Goal: Communication & Community: Ask a question

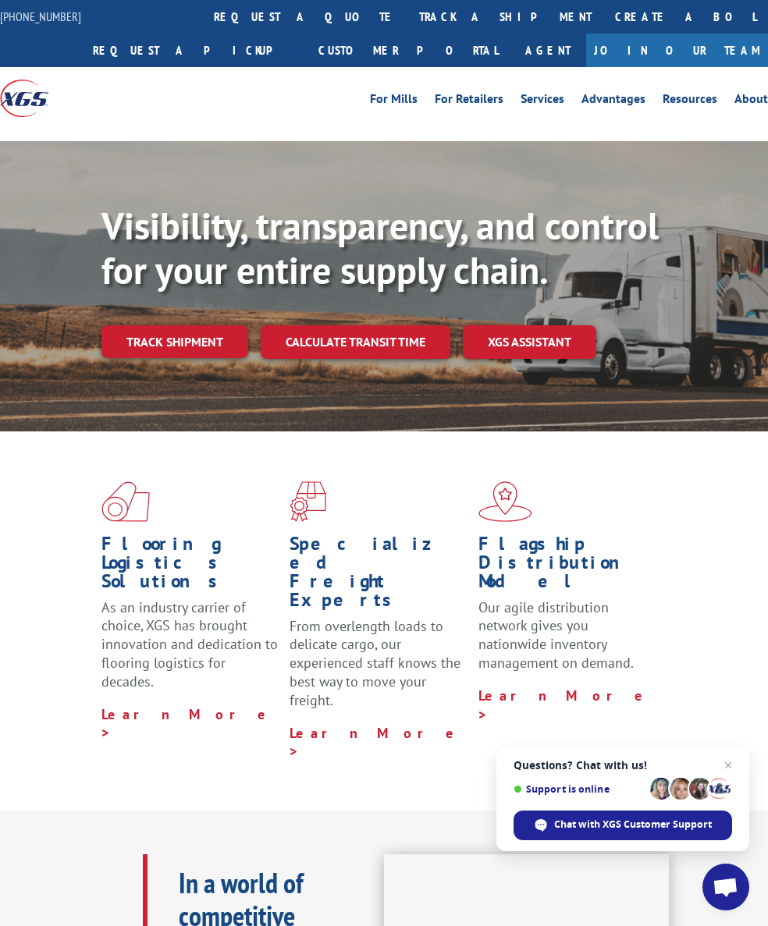
click at [410, 23] on link "track a shipment" at bounding box center [505, 17] width 196 height 34
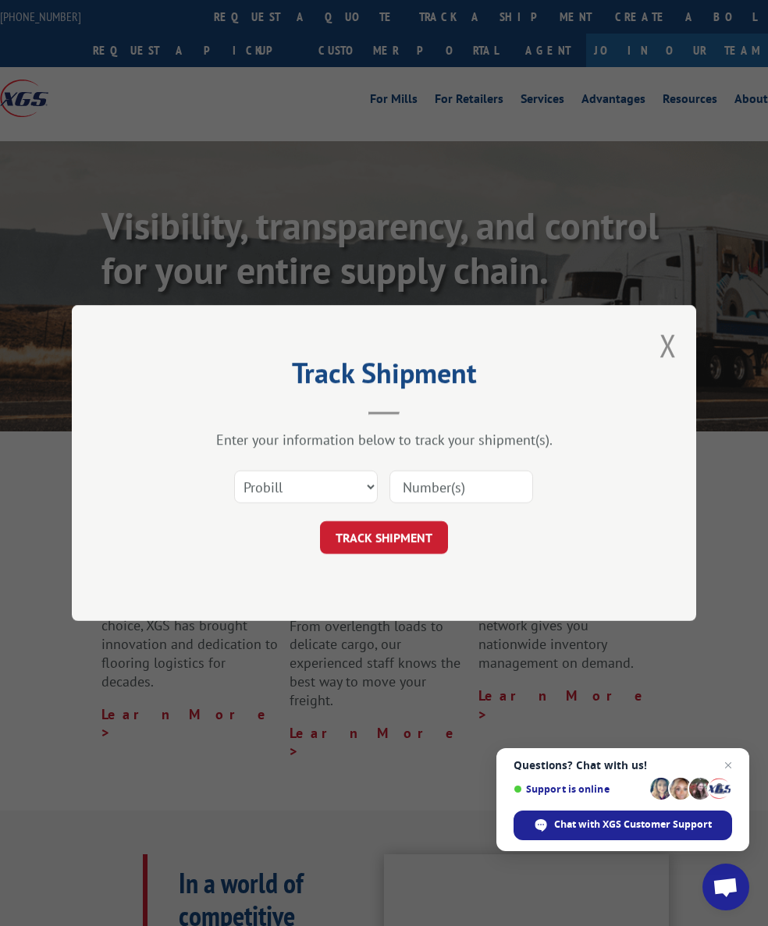
click at [460, 503] on input at bounding box center [461, 487] width 144 height 33
click at [313, 488] on select "Select category... Probill BOL PO" at bounding box center [306, 487] width 144 height 33
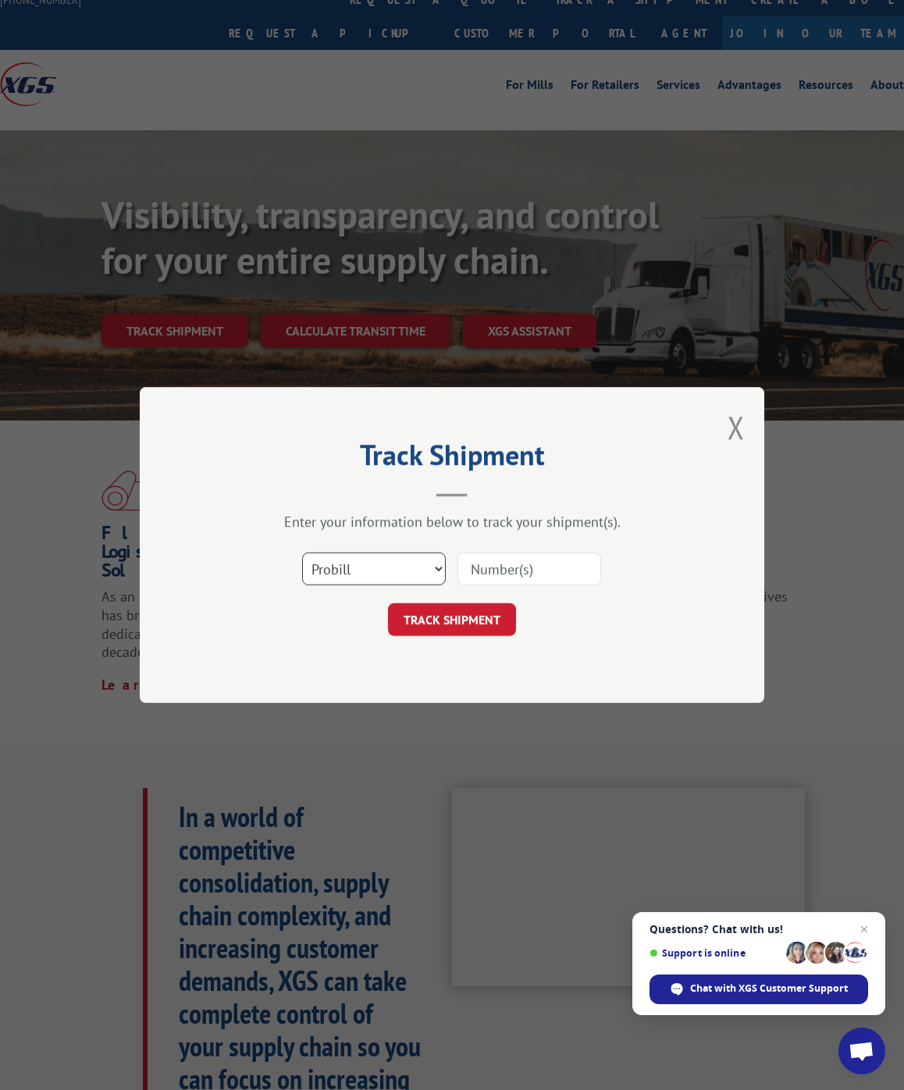
select select "bol"
click at [553, 584] on input at bounding box center [529, 569] width 144 height 33
type input "422445"
click at [473, 620] on button "TRACK SHIPMENT" at bounding box center [452, 619] width 128 height 33
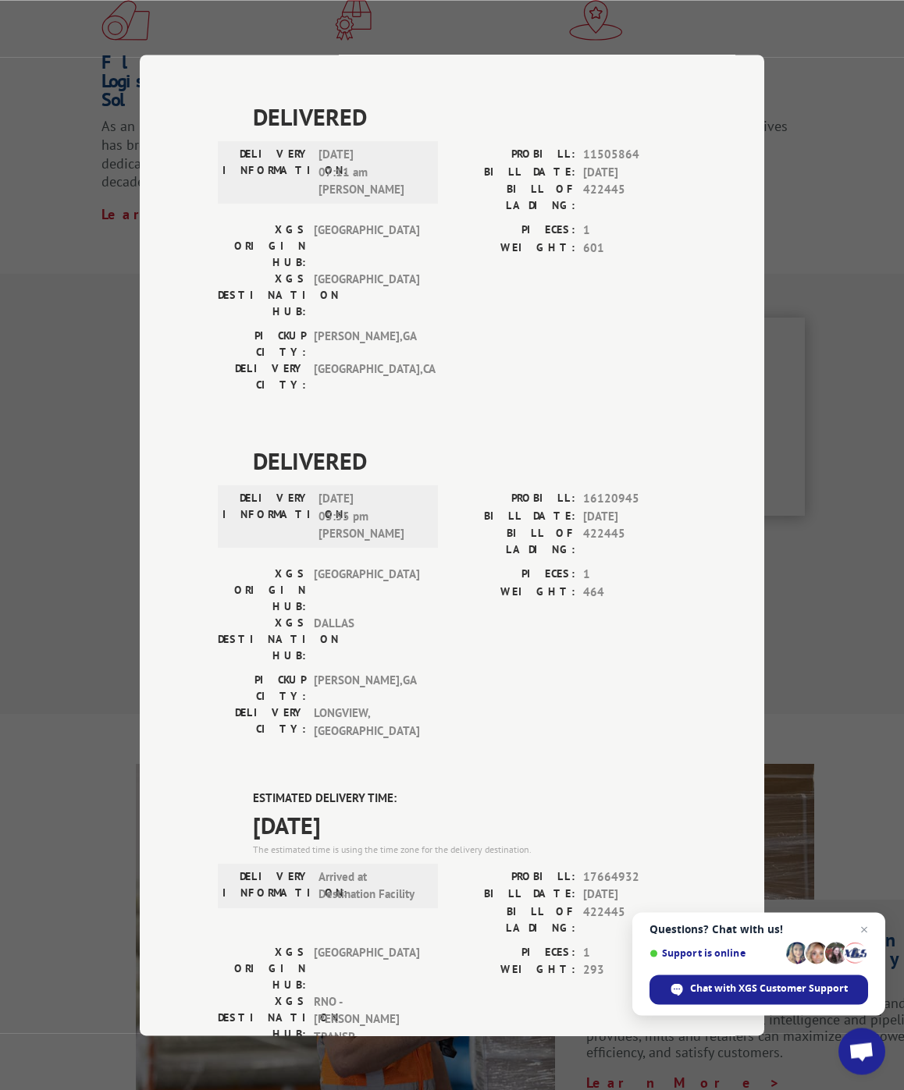
scroll to position [491, 0]
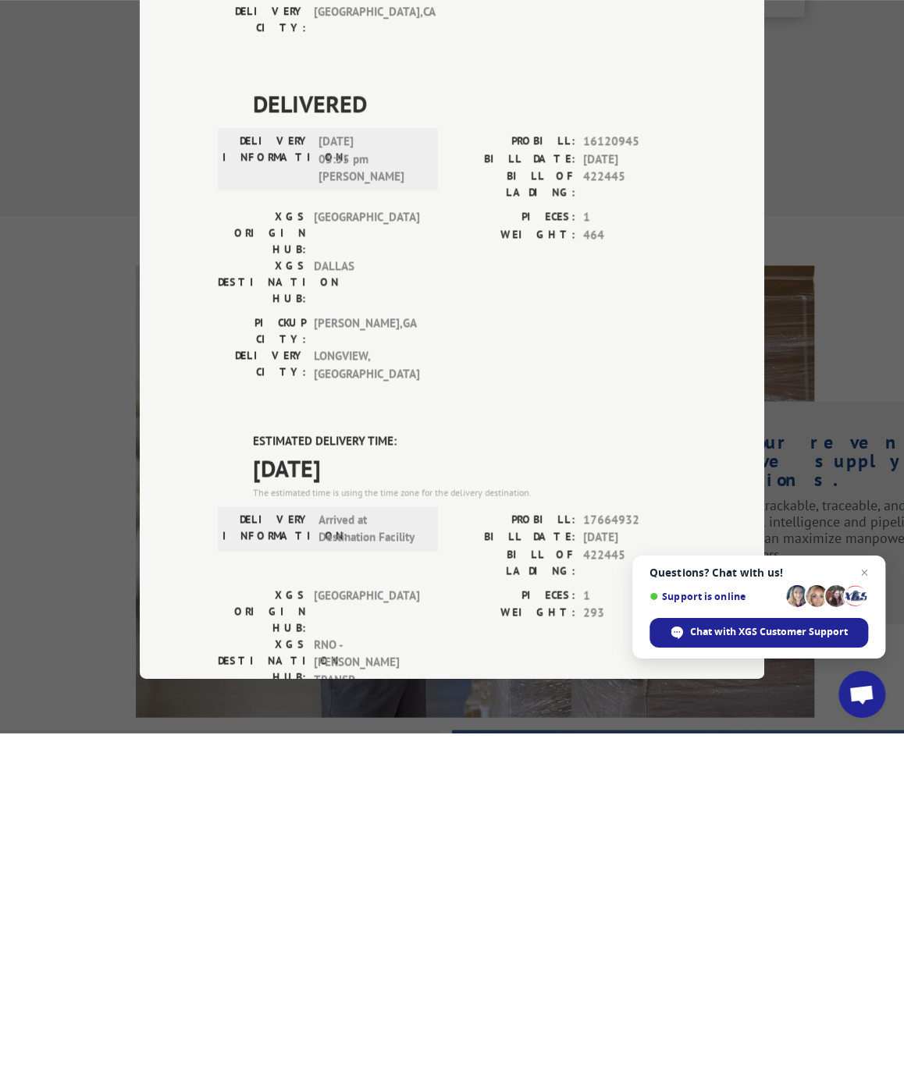
type input "[PHONE_NUMBER]"
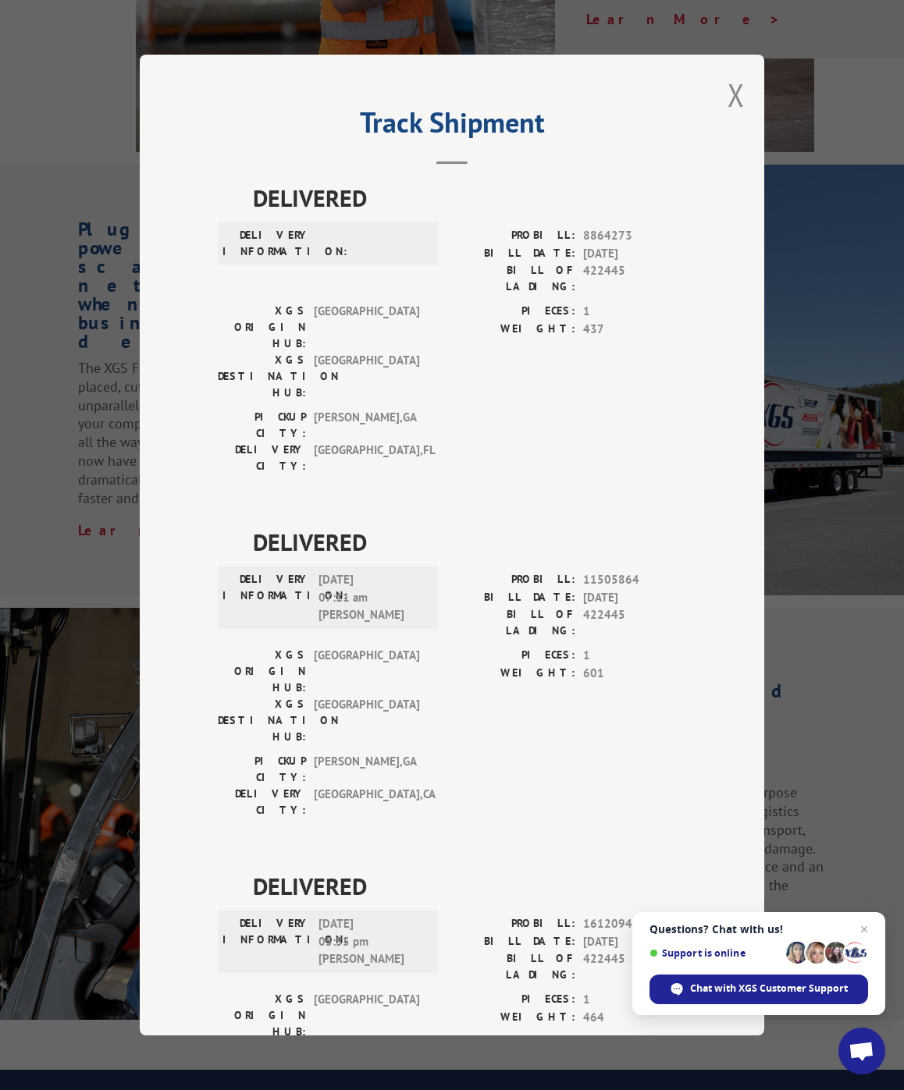
scroll to position [0, 0]
click at [730, 116] on button "Close modal" at bounding box center [735, 94] width 17 height 41
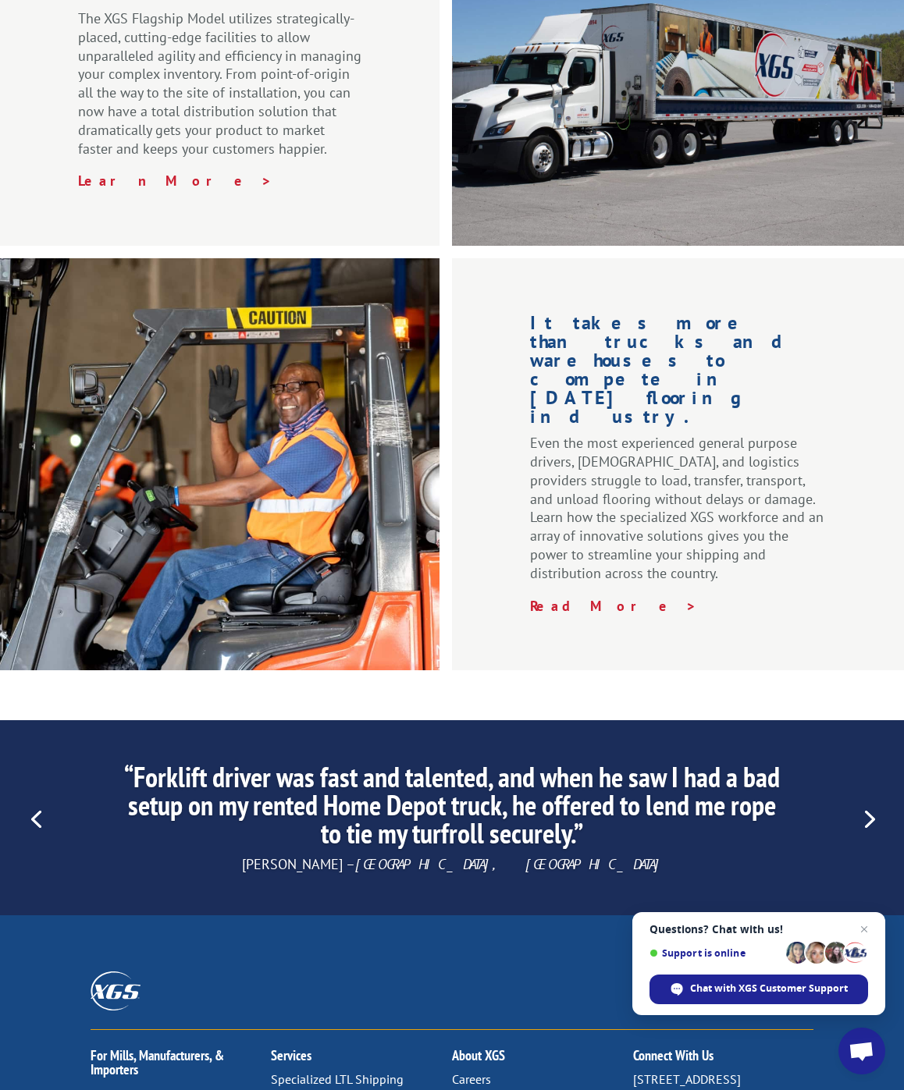
scroll to position [1901, 0]
click at [752, 926] on div "Chat with XGS Customer Support" at bounding box center [758, 990] width 219 height 30
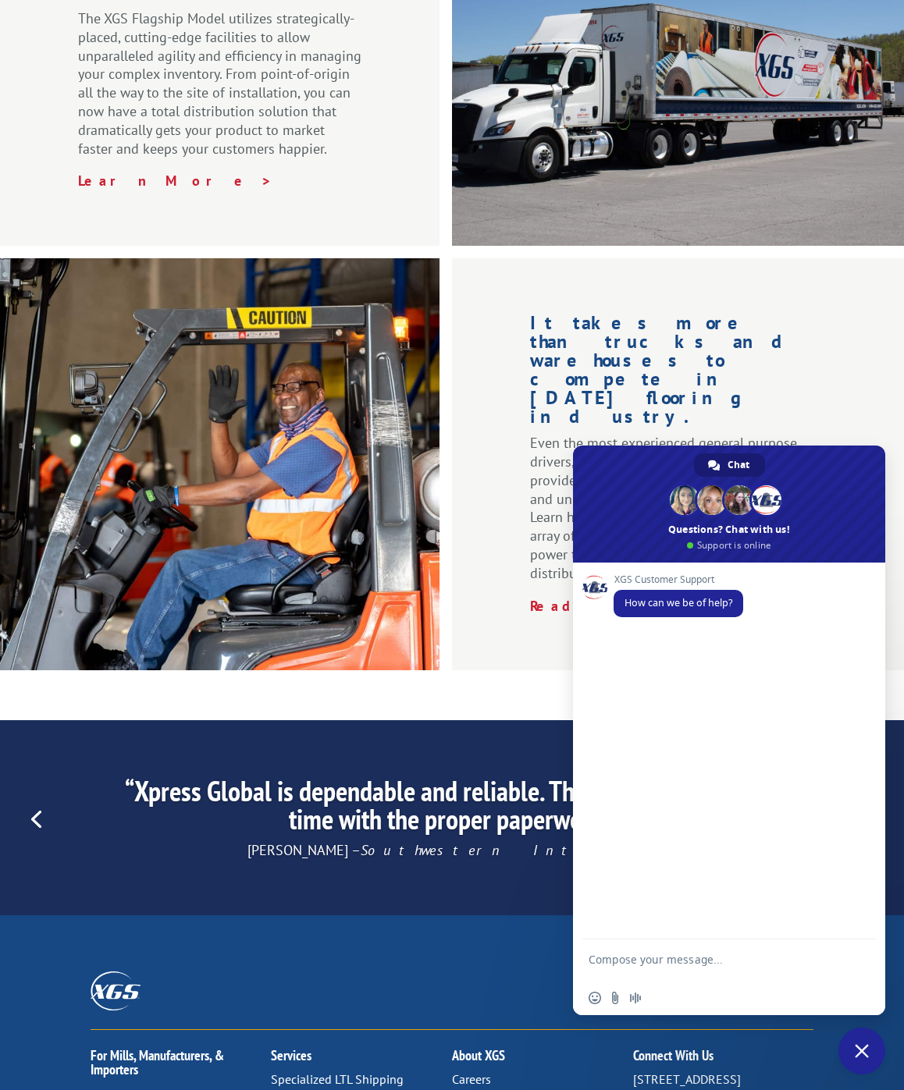
click at [645, 752] on div "XGS Customer Support How can we be of help?" at bounding box center [729, 751] width 312 height 377
click at [767, 635] on div "XGS Customer Support How can we be of help?" at bounding box center [744, 604] width 262 height 60
click at [667, 926] on textarea "Compose your message..." at bounding box center [711, 967] width 247 height 28
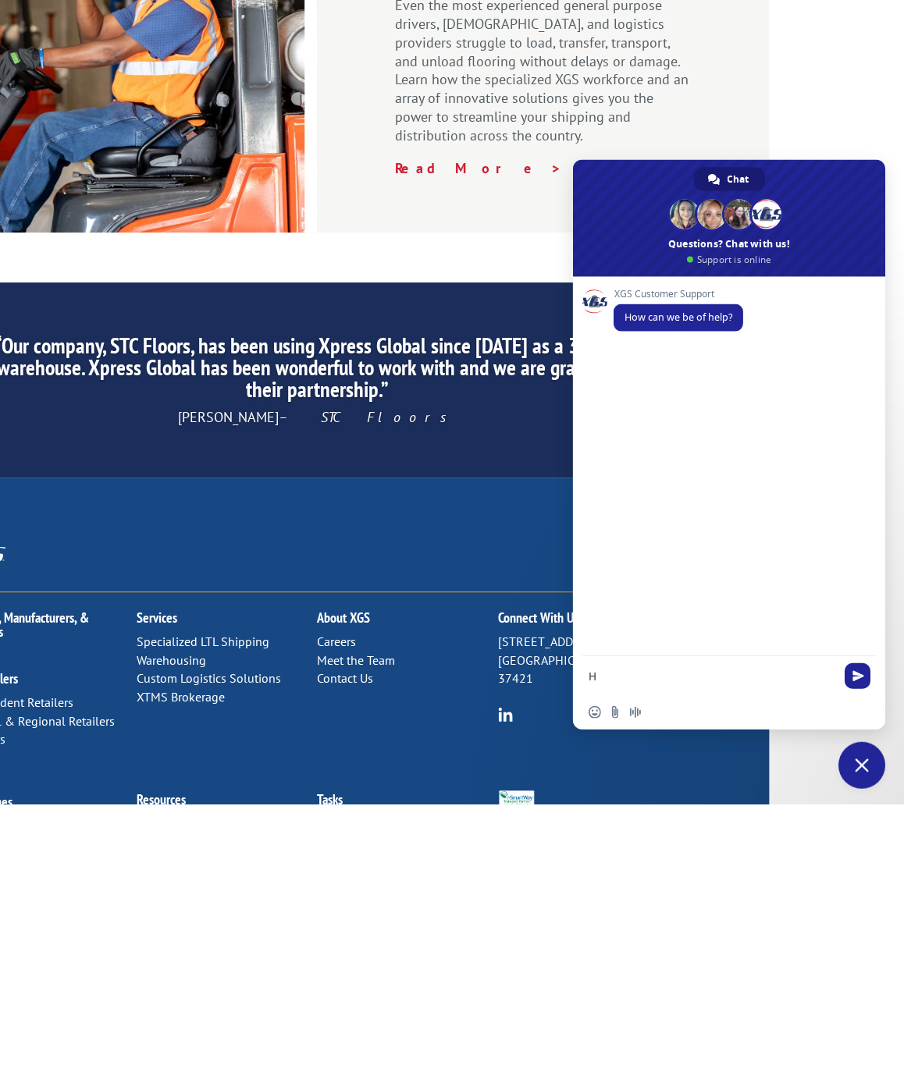
scroll to position [2053, 135]
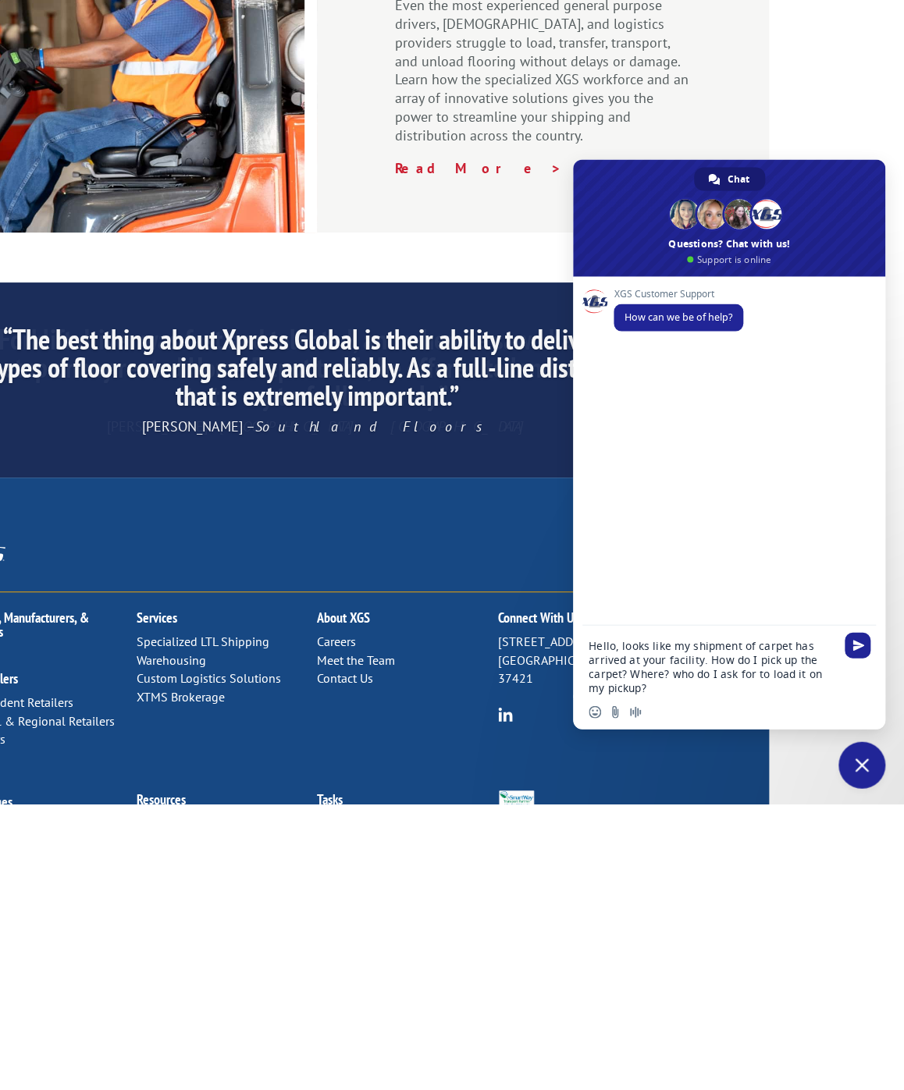
click at [699, 925] on textarea "Hello, looks like my shipment of carpet has arrived at your facility. How do I …" at bounding box center [711, 953] width 247 height 56
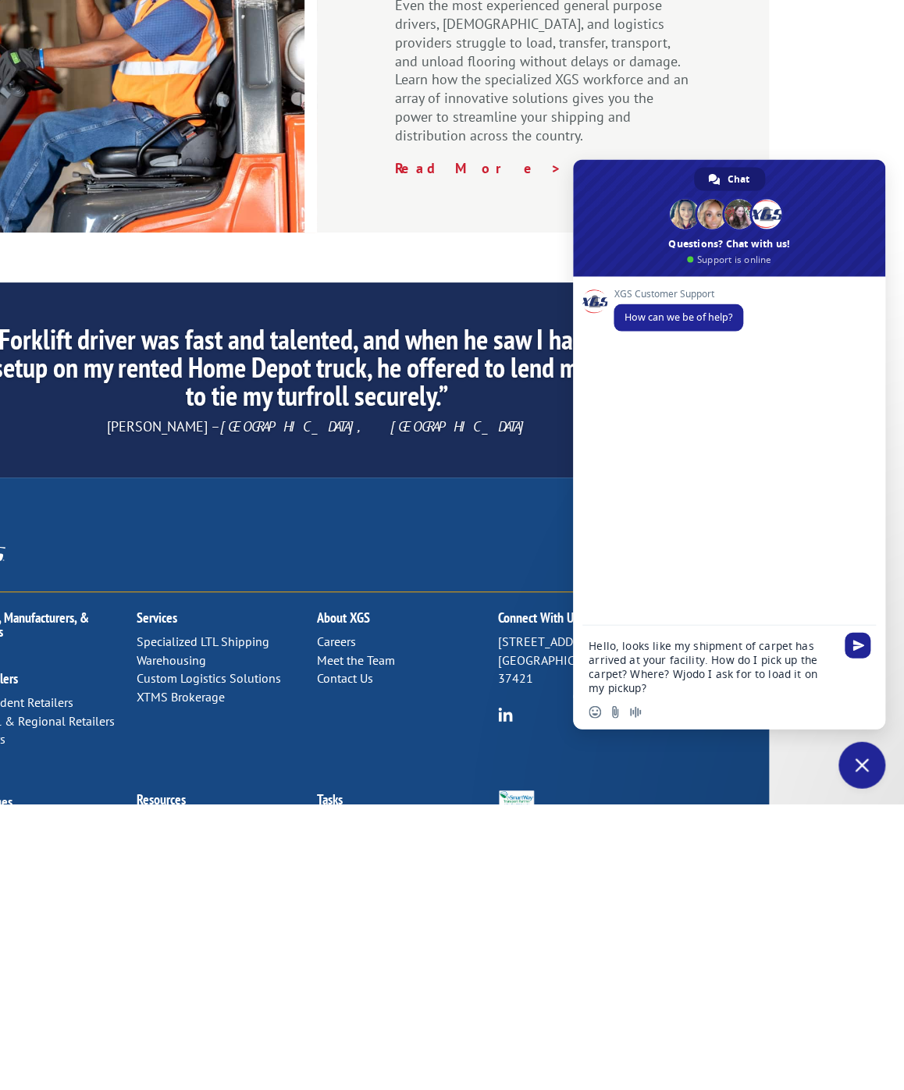
click at [663, 925] on textarea "Hello, looks like my shipment of carpet has arrived at your facility. How do I …" at bounding box center [711, 953] width 247 height 56
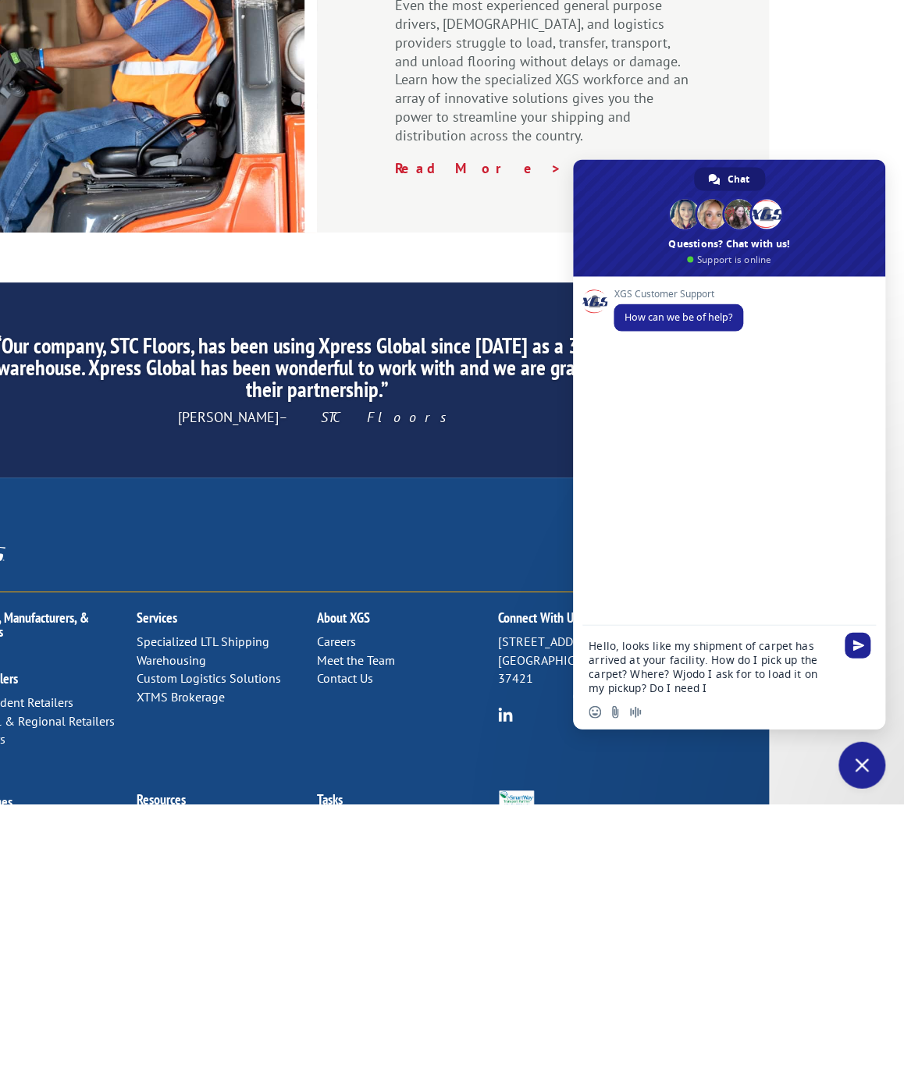
type textarea "Hello, looks like my shipment of carpet has arrived at your facility. How do I …"
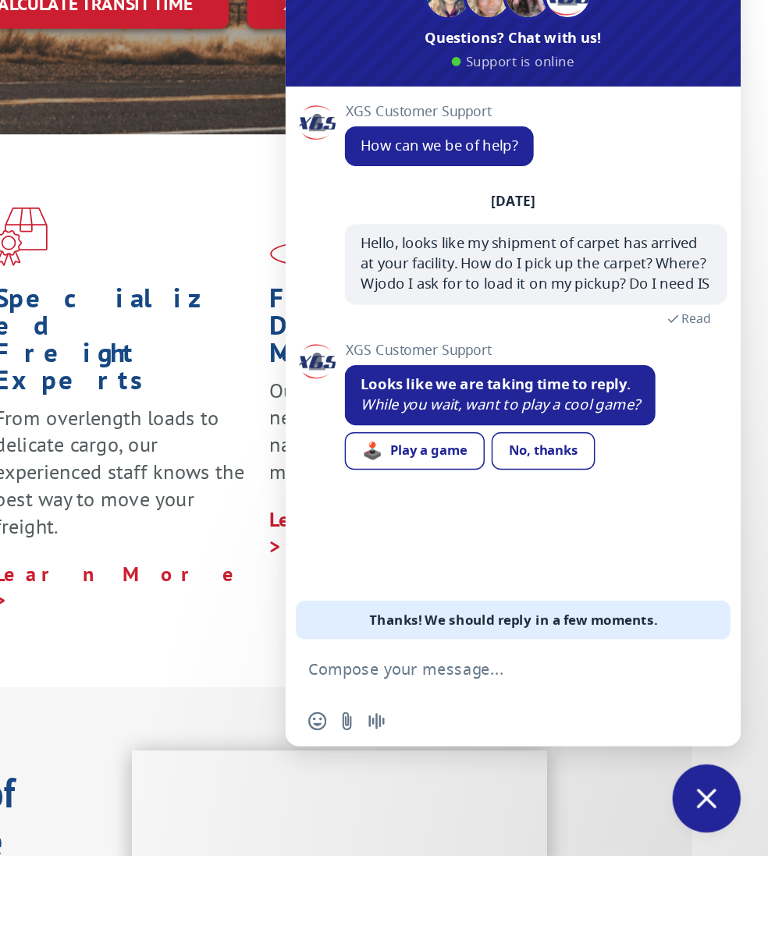
scroll to position [0, 56]
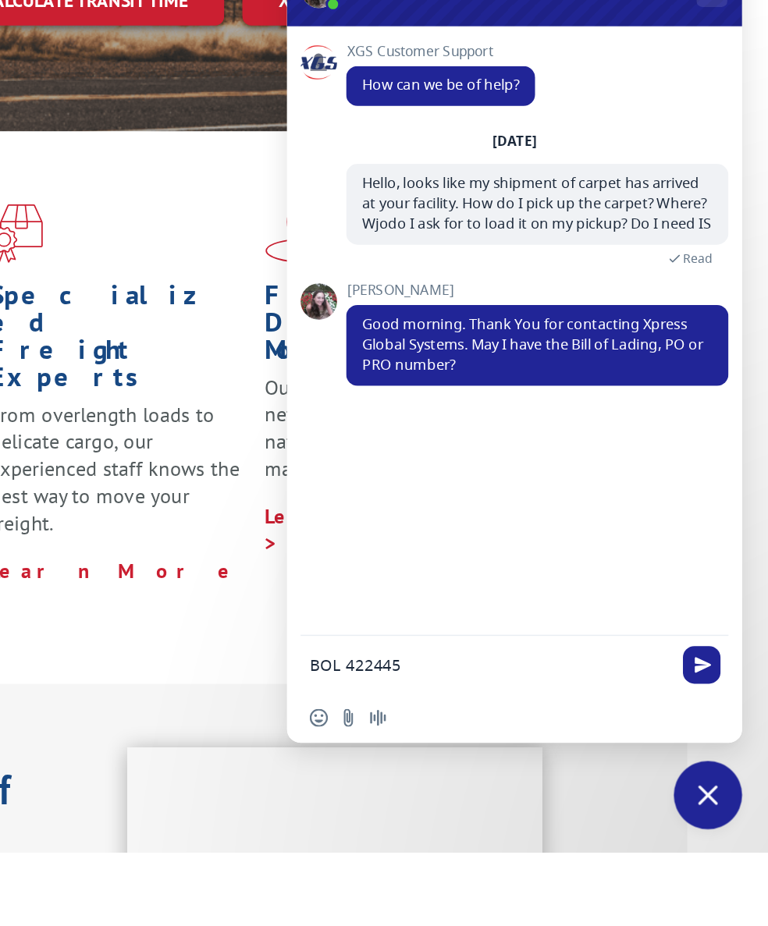
type textarea "BOL 422445"
click at [716, 792] on span "Send" at bounding box center [722, 798] width 12 height 12
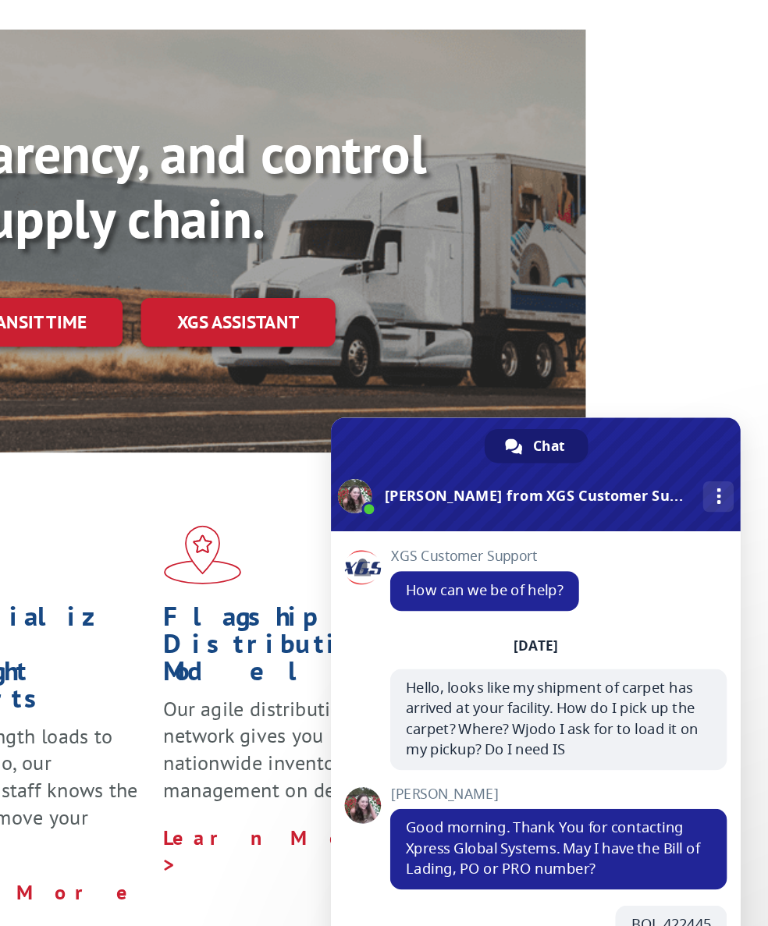
scroll to position [32, 136]
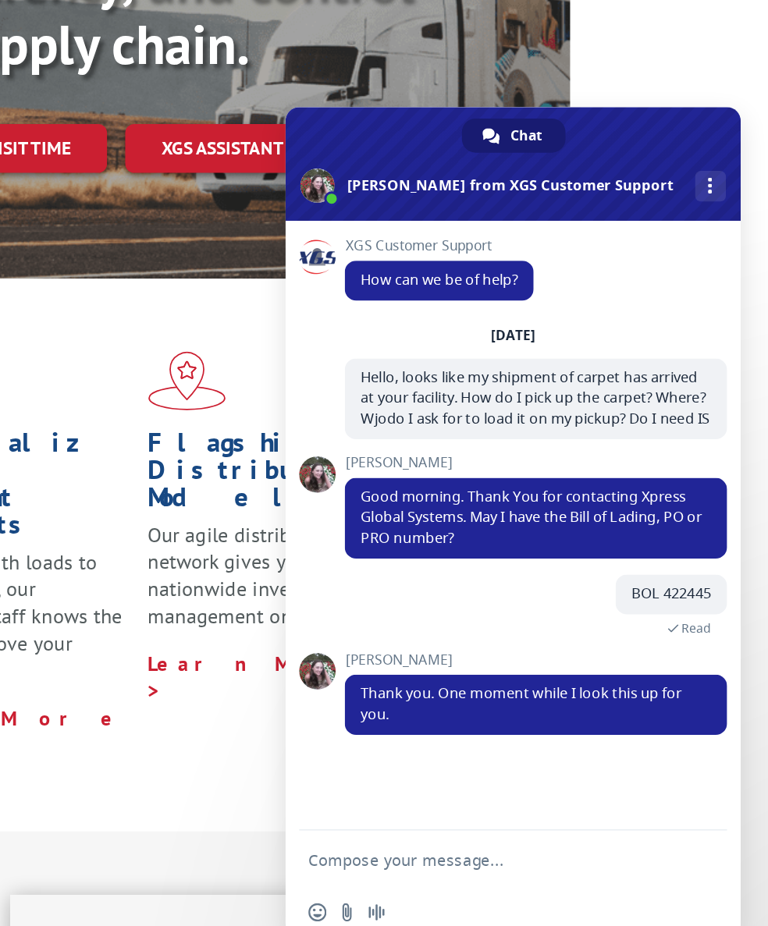
click at [453, 791] on textarea "Compose your message..." at bounding box center [576, 798] width 247 height 14
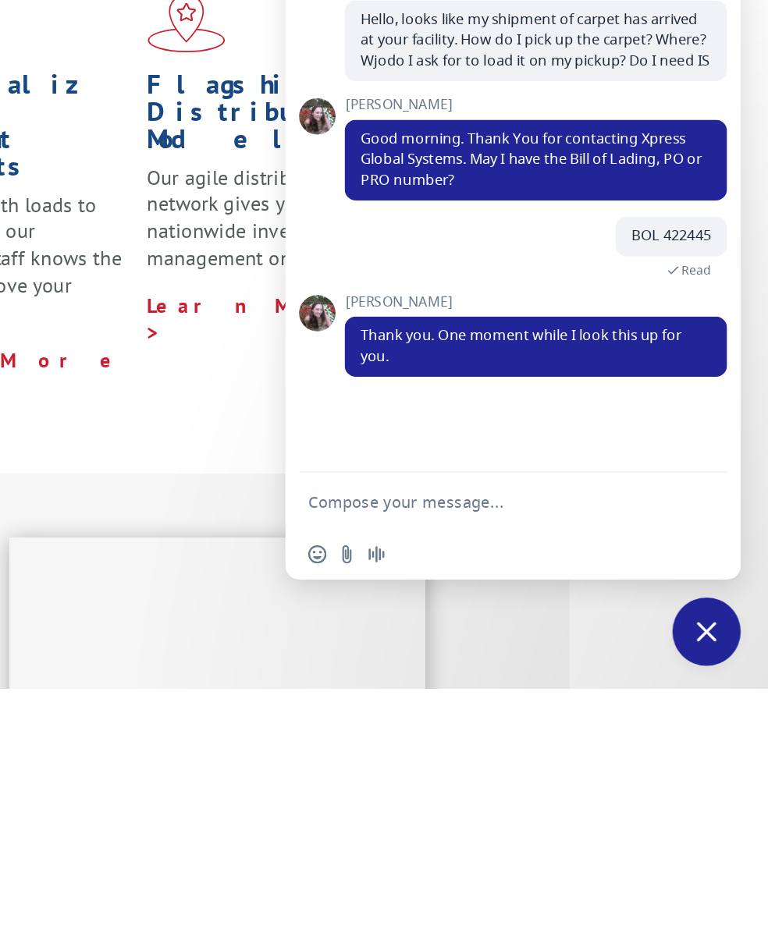
scroll to position [139, 136]
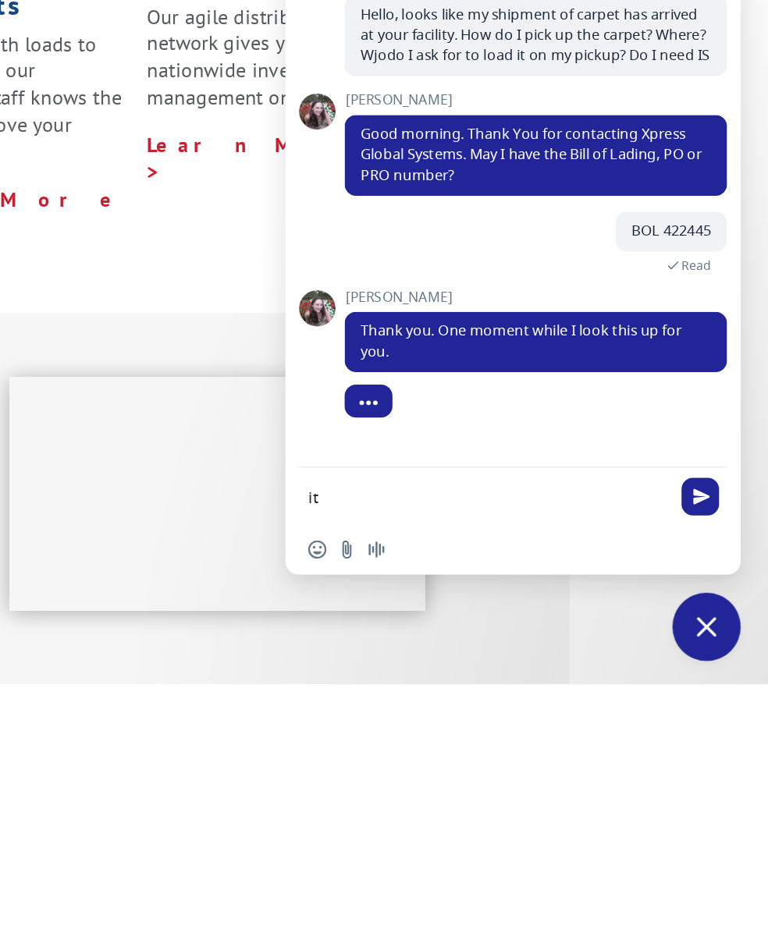
type textarea "i"
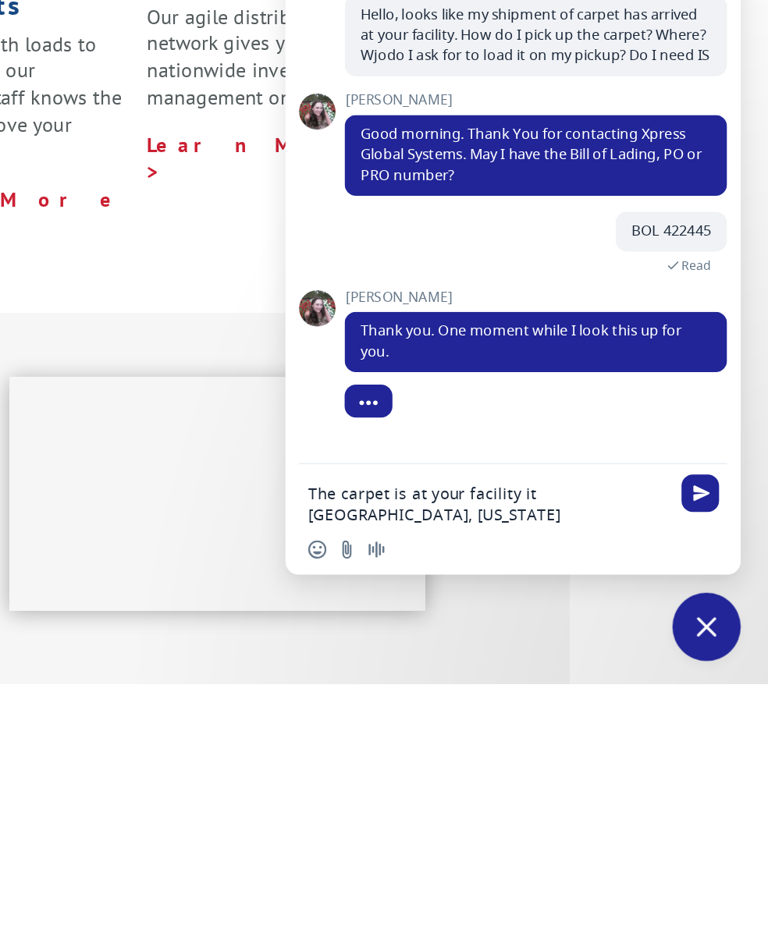
type textarea "The carpet is at your facility it [GEOGRAPHIC_DATA], [US_STATE]"
click at [716, 790] on span "Send" at bounding box center [722, 796] width 12 height 12
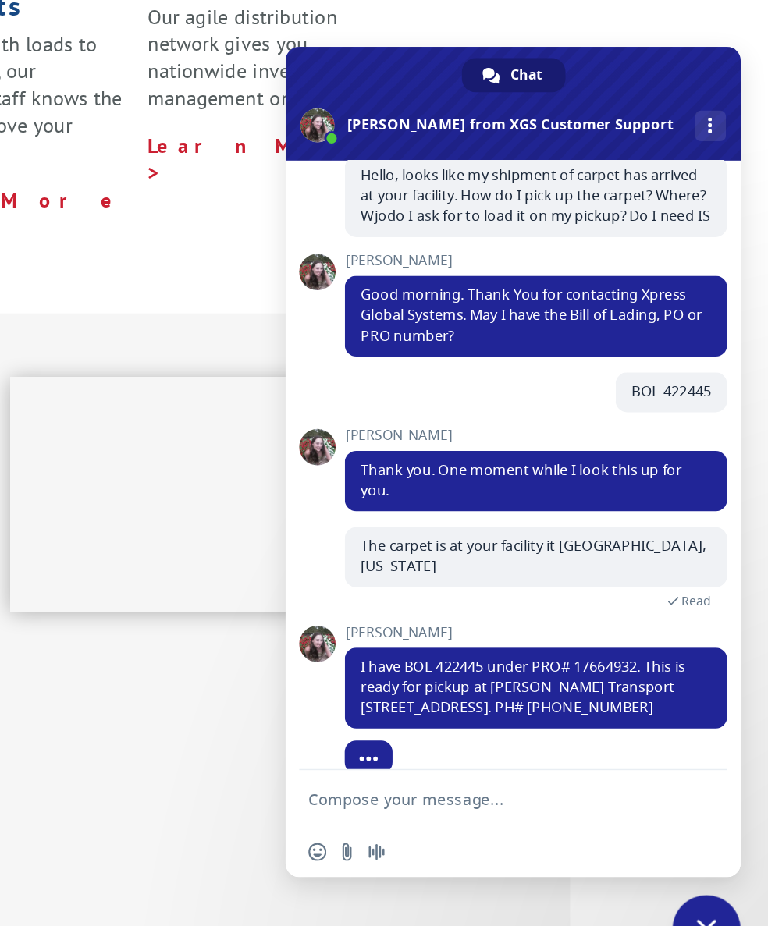
scroll to position [128, 0]
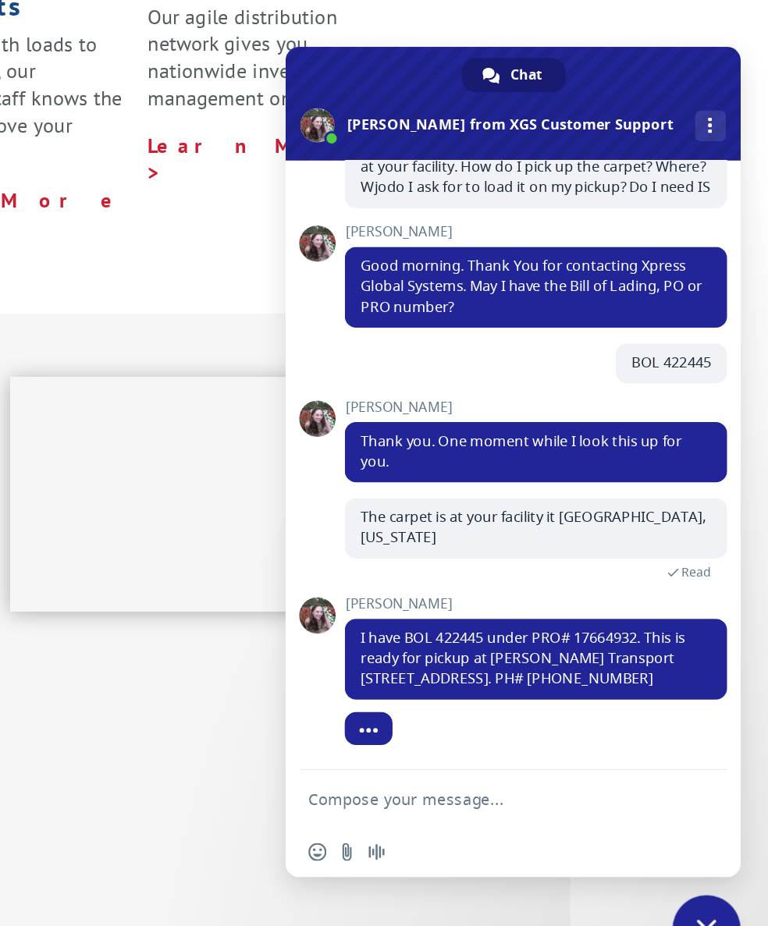
click at [453, 791] on textarea "Compose your message..." at bounding box center [576, 798] width 247 height 14
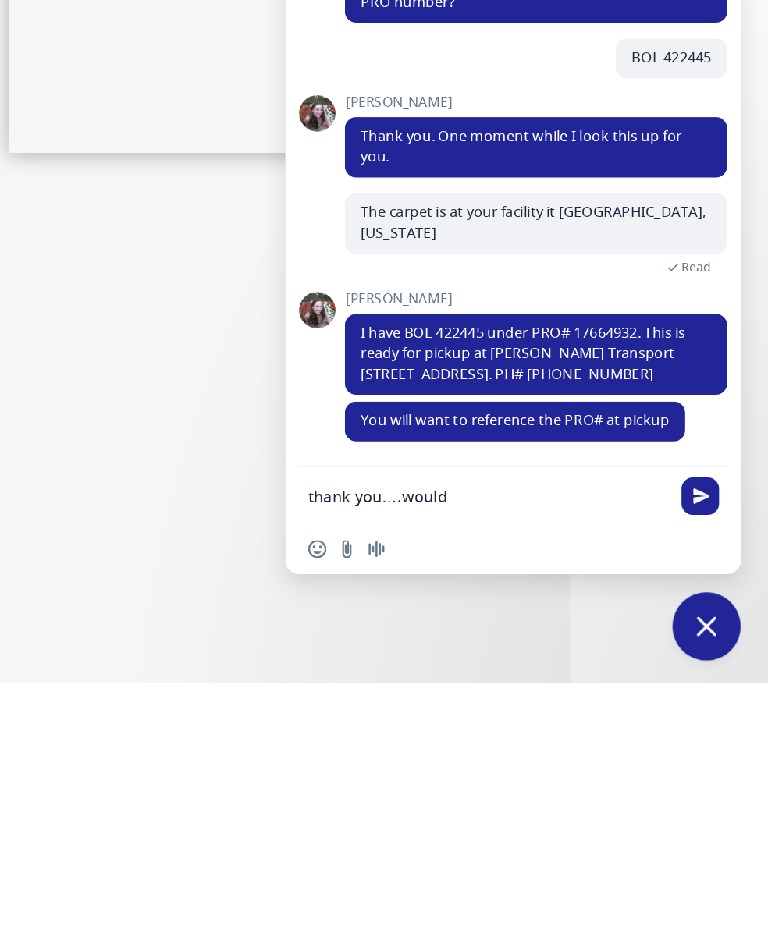
scroll to position [130, 0]
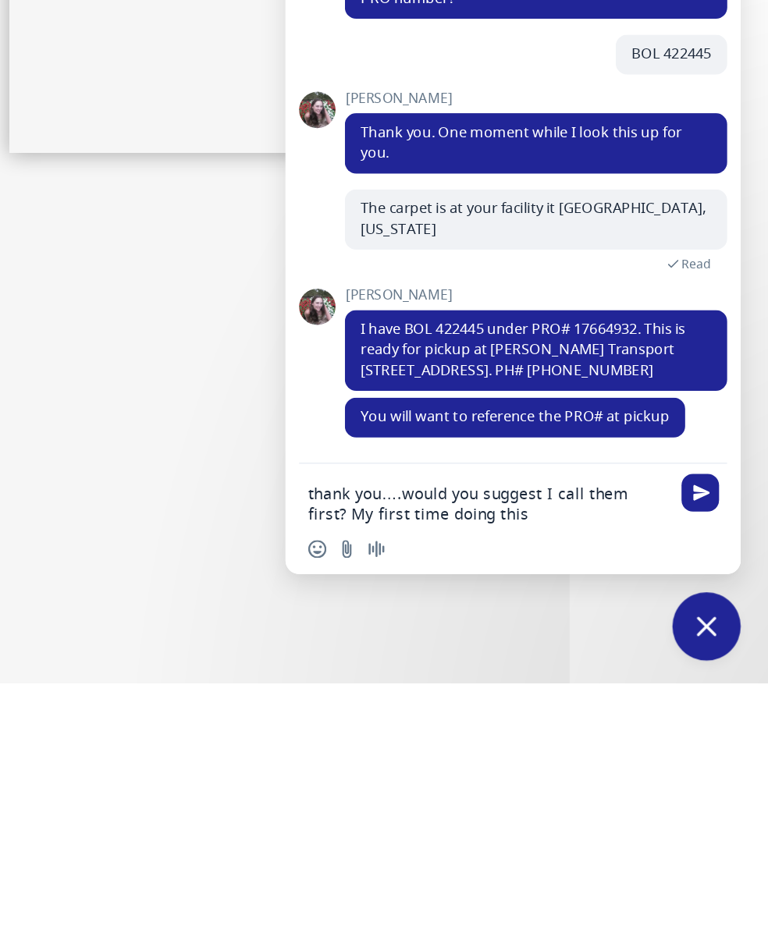
type textarea "thank you….would you suggest I call them first? My first time doing this"
click at [709, 783] on span "Send" at bounding box center [722, 796] width 26 height 26
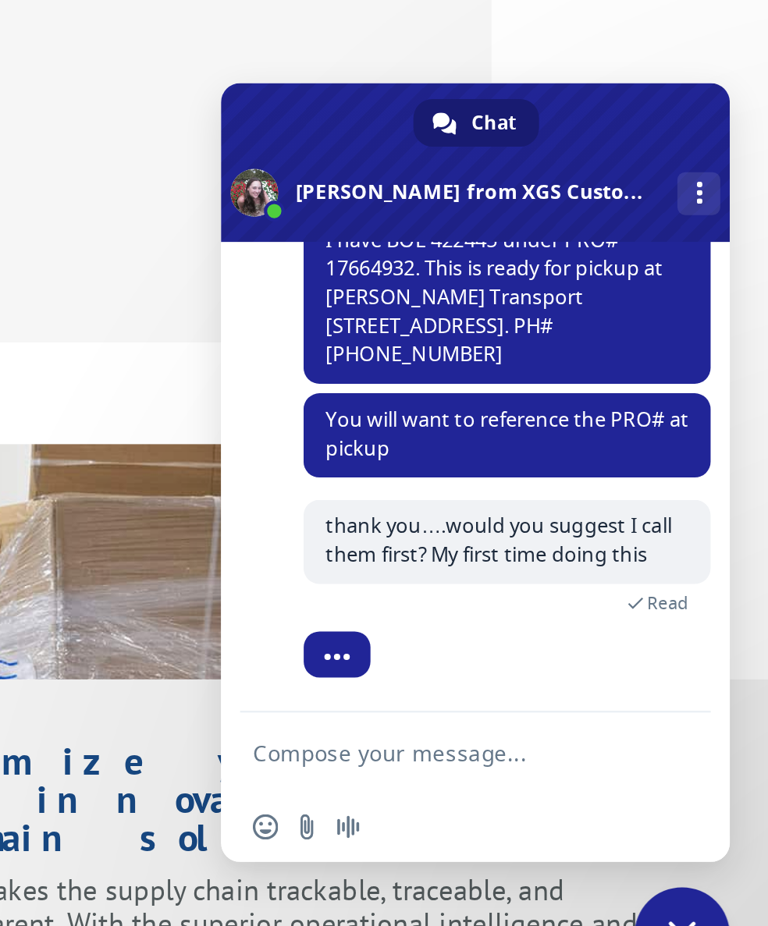
scroll to position [530, 0]
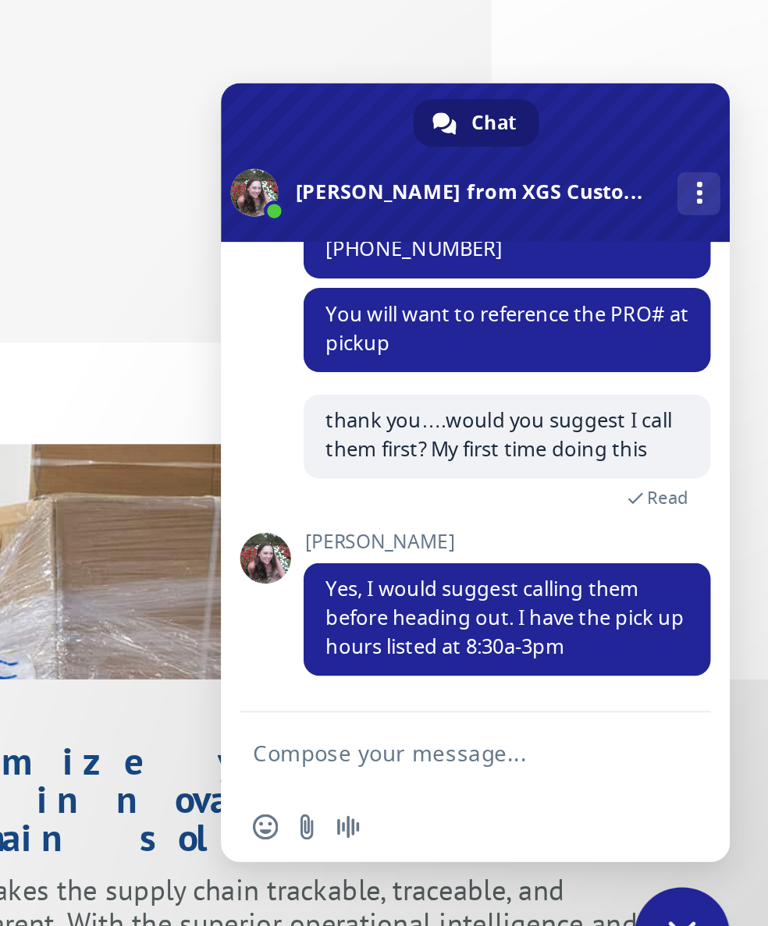
click at [515, 791] on textarea "Compose your message..." at bounding box center [607, 798] width 184 height 14
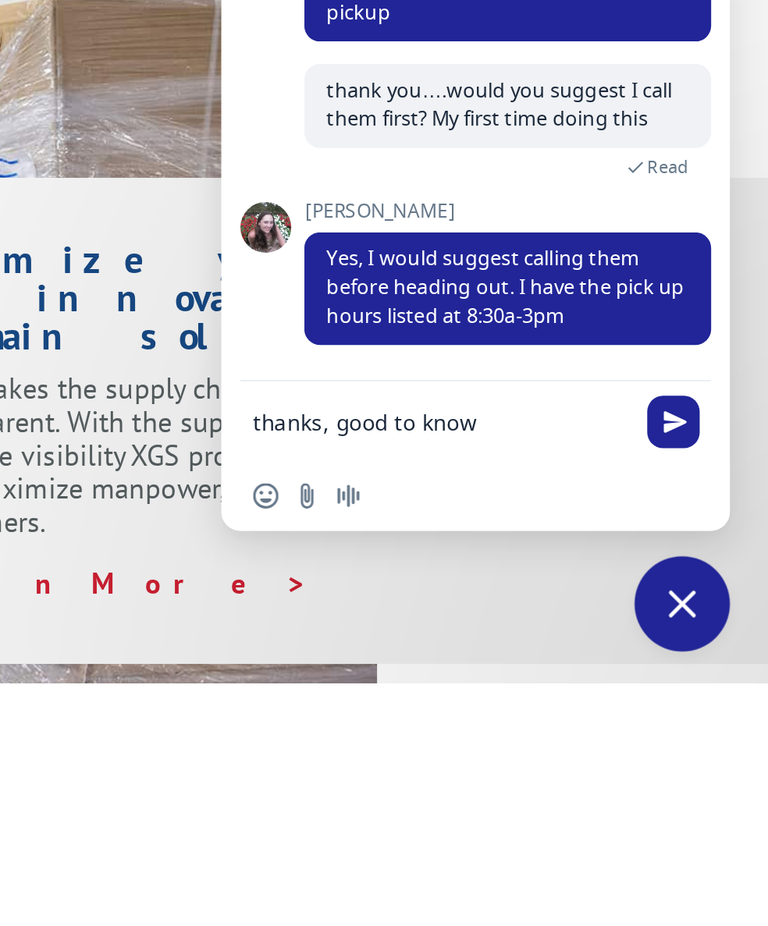
type textarea "thanks, good to know"
click at [716, 792] on span "Send" at bounding box center [722, 798] width 12 height 12
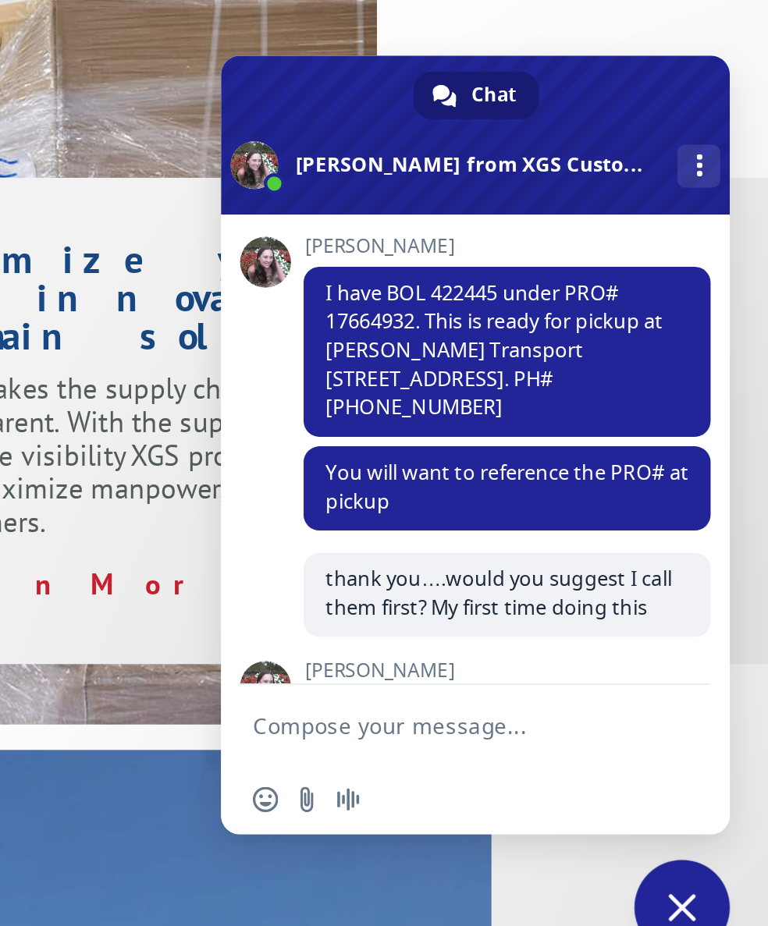
scroll to position [410, 0]
